Goal: Task Accomplishment & Management: Manage account settings

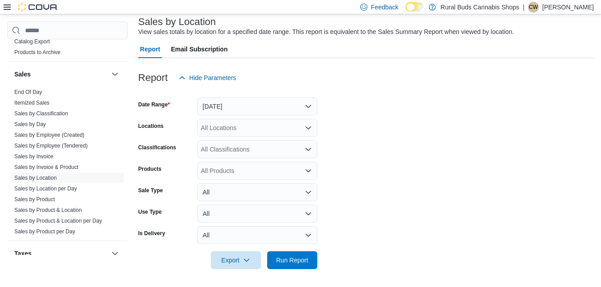
scroll to position [513, 0]
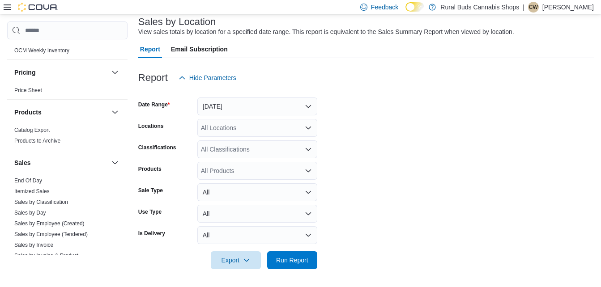
click at [7, 10] on icon at bounding box center [7, 7] width 7 height 7
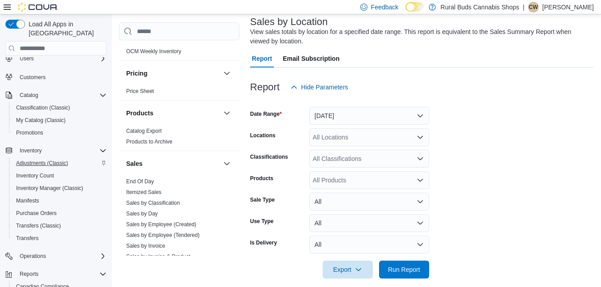
scroll to position [30, 0]
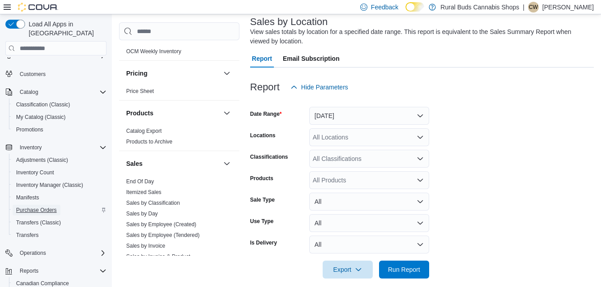
click at [39, 207] on span "Purchase Orders" at bounding box center [36, 210] width 41 height 7
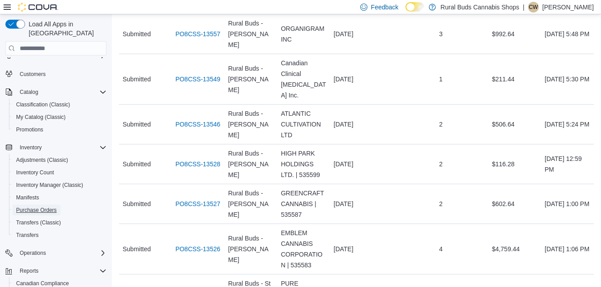
scroll to position [1290, 0]
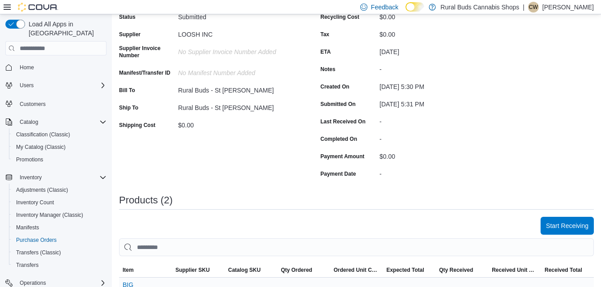
scroll to position [164, 0]
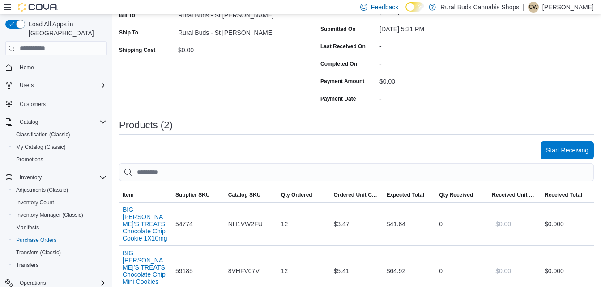
click at [563, 150] on span "Start Receiving" at bounding box center [567, 150] width 43 height 9
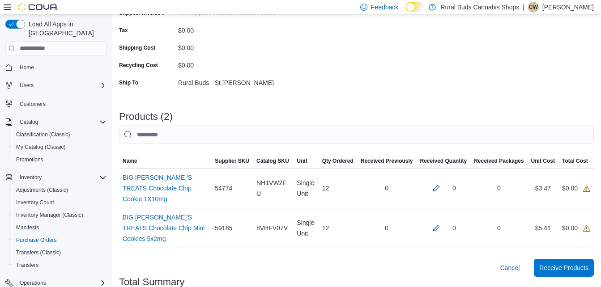
scroll to position [164, 0]
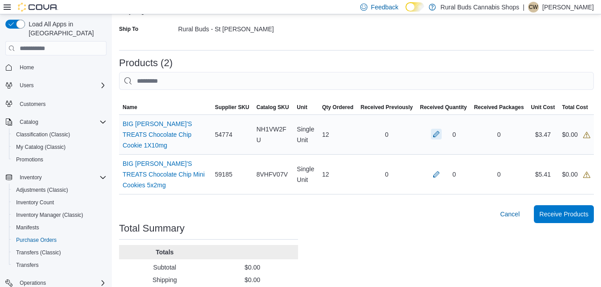
click at [442, 129] on button "button" at bounding box center [436, 134] width 11 height 11
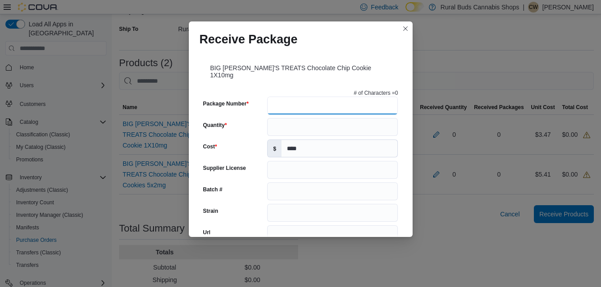
click at [326, 97] on input "Package Number" at bounding box center [332, 106] width 131 height 18
type input "*"
type input "**********"
click at [303, 121] on input "Quantity" at bounding box center [332, 127] width 131 height 18
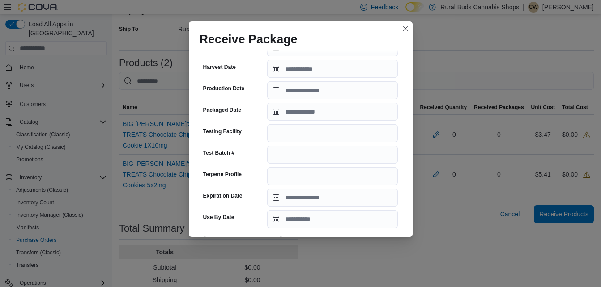
scroll to position [209, 0]
type input "**"
click at [324, 104] on input "Packaged Date" at bounding box center [332, 112] width 131 height 18
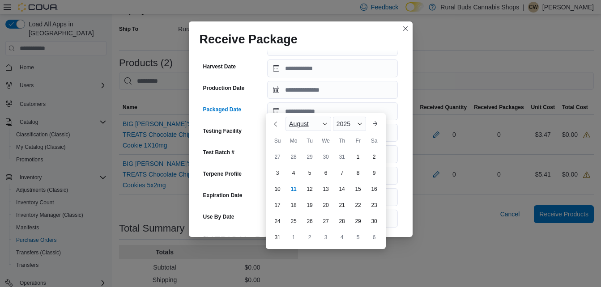
click at [319, 123] on div "August" at bounding box center [309, 124] width 46 height 14
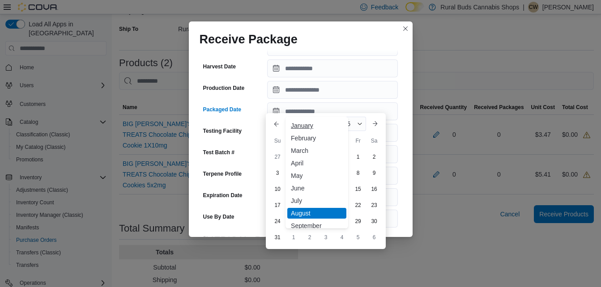
click at [317, 126] on div "January" at bounding box center [316, 125] width 59 height 11
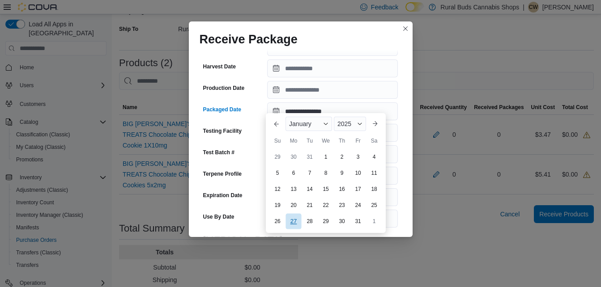
click at [293, 220] on div "27" at bounding box center [294, 222] width 16 height 16
type input "**********"
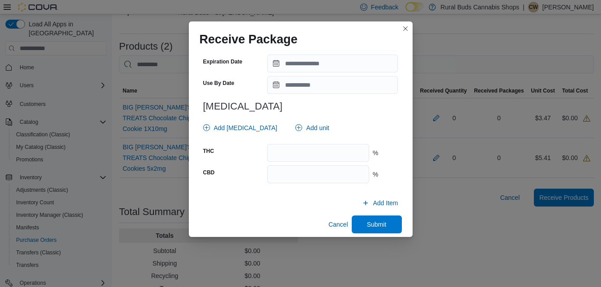
scroll to position [203, 0]
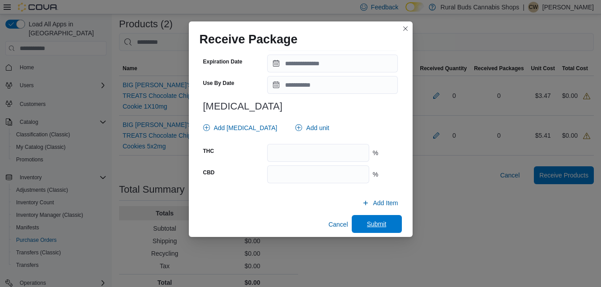
click at [374, 215] on span "Submit" at bounding box center [376, 224] width 39 height 18
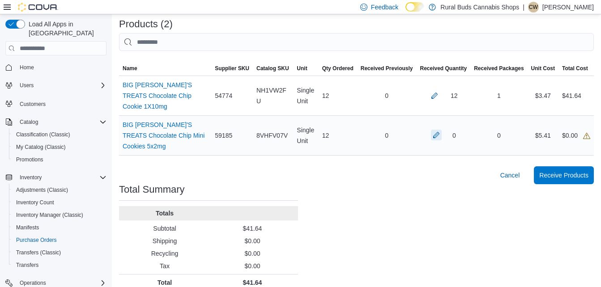
click at [442, 130] on button "button" at bounding box center [436, 135] width 11 height 11
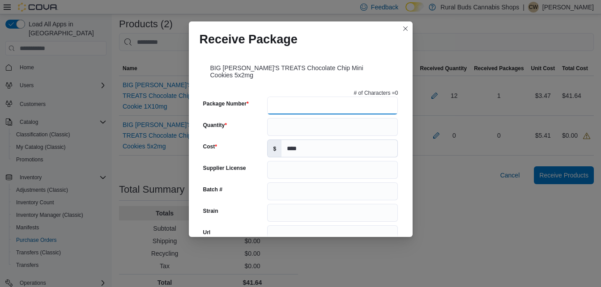
click at [299, 101] on input "Package Number" at bounding box center [332, 106] width 131 height 18
type input "**********"
click at [283, 127] on input "Quantity" at bounding box center [332, 127] width 131 height 18
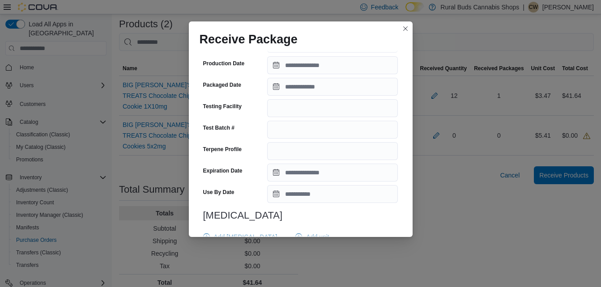
scroll to position [239, 0]
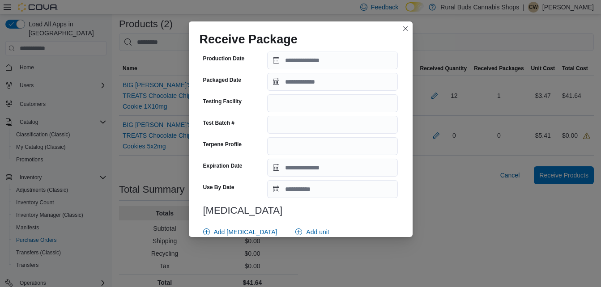
type input "**"
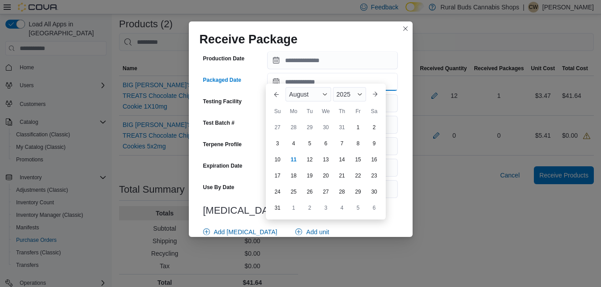
click at [313, 73] on input "Packaged Date" at bounding box center [332, 82] width 131 height 18
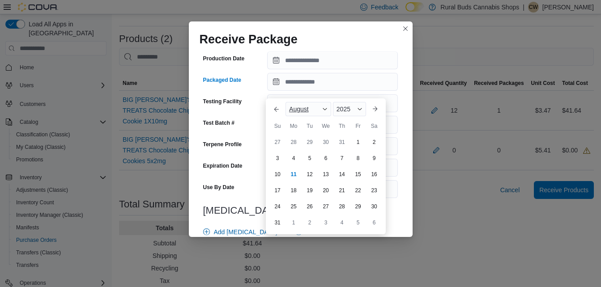
click at [308, 112] on span "August" at bounding box center [299, 109] width 20 height 7
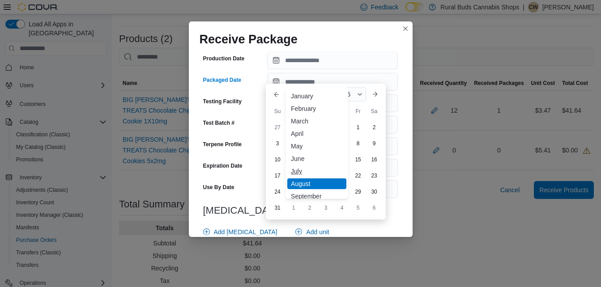
click at [298, 170] on div "July" at bounding box center [316, 171] width 59 height 11
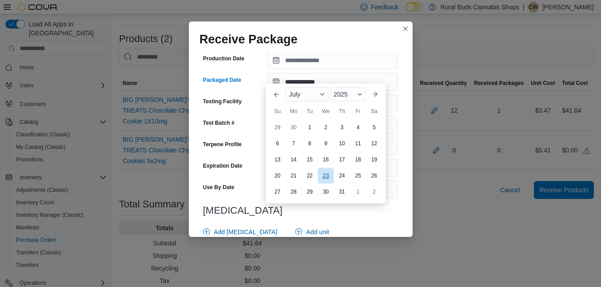
scroll to position [203, 0]
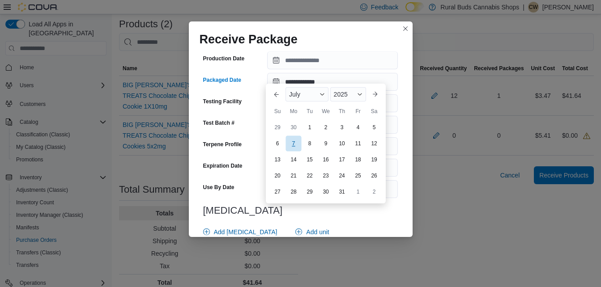
click at [287, 145] on div "You are focused on a calendar. Use the arrow keys to navigate the days in the m…" at bounding box center [326, 160] width 113 height 81
click at [295, 160] on div "14" at bounding box center [294, 160] width 16 height 16
type input "**********"
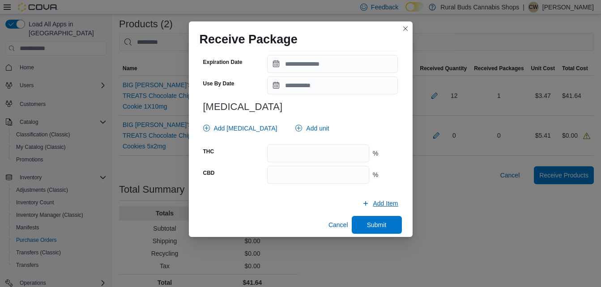
scroll to position [343, 0]
click at [381, 220] on span "Submit" at bounding box center [377, 224] width 20 height 9
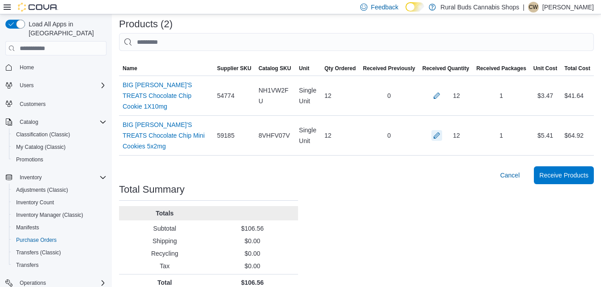
scroll to position [193, 0]
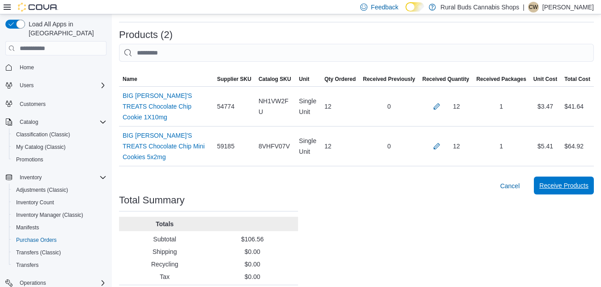
click at [566, 181] on span "Receive Products" at bounding box center [564, 185] width 49 height 9
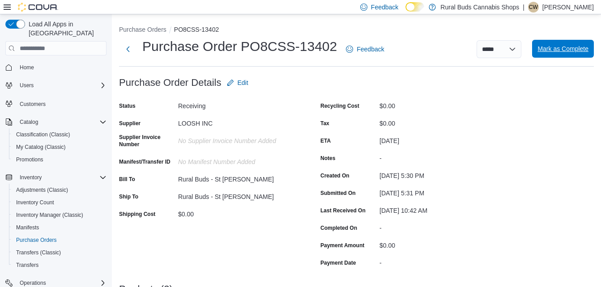
click at [580, 50] on span "Mark as Complete" at bounding box center [563, 48] width 51 height 9
